Goal: Find specific page/section: Find specific page/section

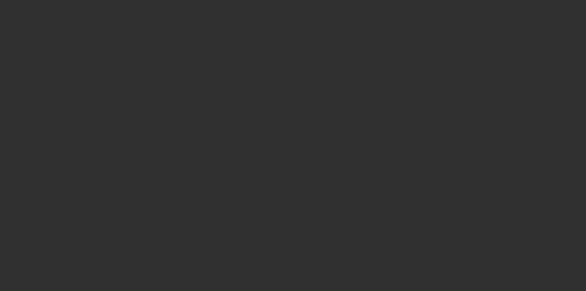
select select "10"
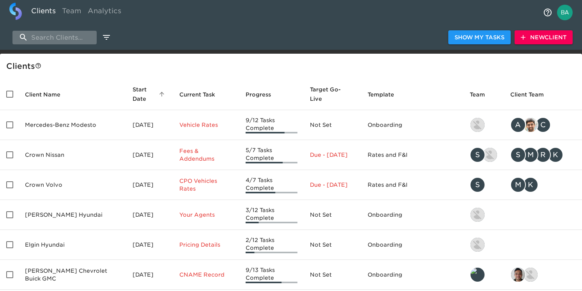
click at [71, 34] on input "search" at bounding box center [54, 38] width 84 height 14
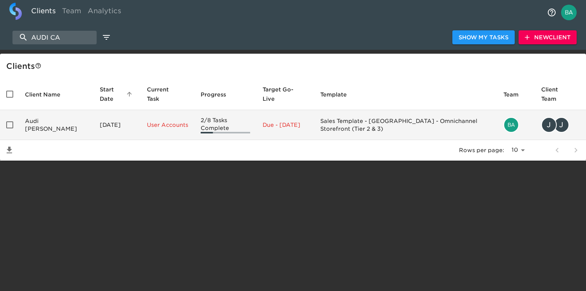
type input "AUDI CA"
click at [60, 127] on td "Audi [PERSON_NAME]" at bounding box center [56, 125] width 75 height 30
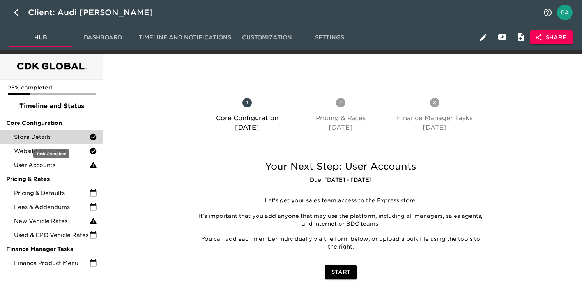
click at [52, 136] on span "Store Details" at bounding box center [51, 137] width 75 height 8
